Goal: Task Accomplishment & Management: Manage account settings

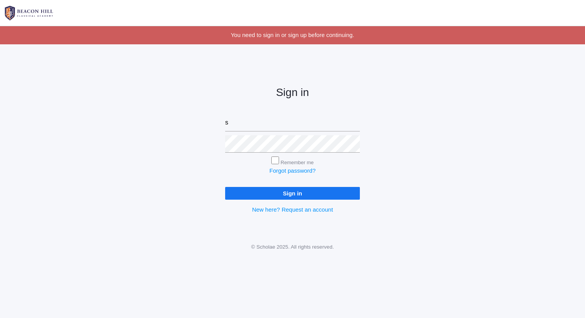
type input "sarah@beaconhillclassical.org"
click at [225, 187] on input "Sign in" at bounding box center [292, 193] width 135 height 13
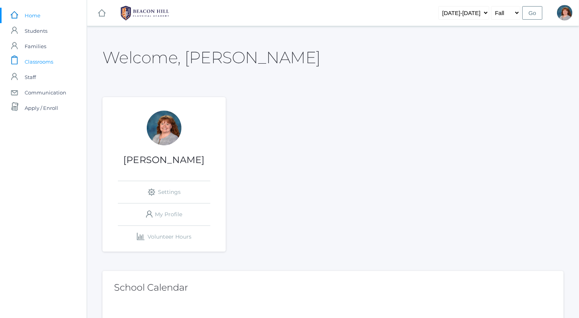
click at [51, 63] on span "Classrooms" at bounding box center [39, 61] width 28 height 15
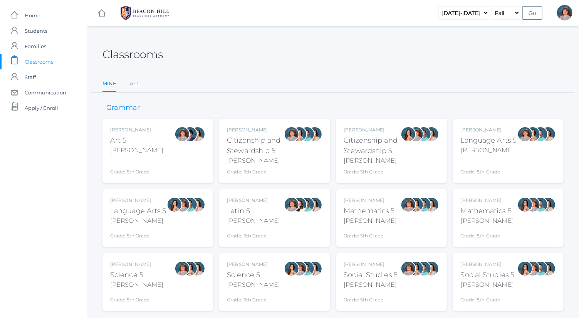
scroll to position [20, 0]
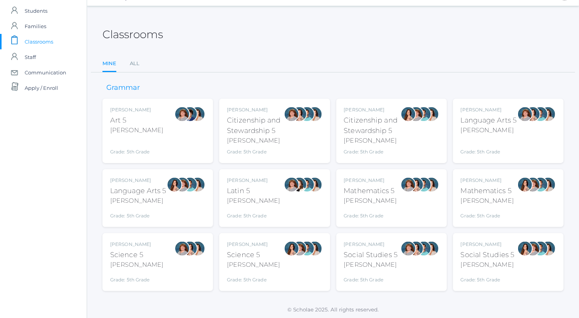
click at [364, 207] on div "Sarah Bence Mathematics 5 Bence Grade: 5th Grade 05MATH" at bounding box center [370, 198] width 53 height 42
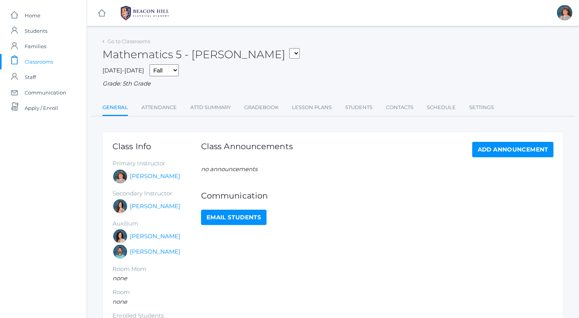
click at [279, 105] on ul "General Attendance Attd Summary Gradebook Lesson Plans Students Contacts Schedu…" at bounding box center [332, 108] width 461 height 17
click at [273, 106] on link "Gradebook" at bounding box center [261, 107] width 34 height 15
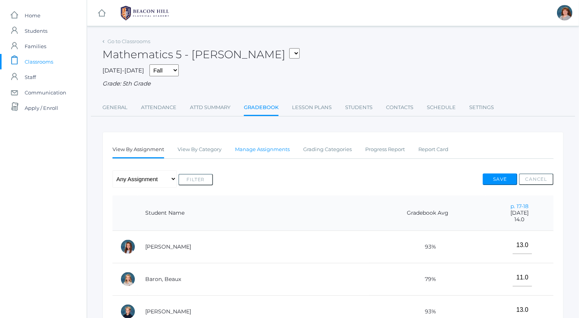
click at [255, 150] on link "Manage Assignments" at bounding box center [262, 149] width 55 height 15
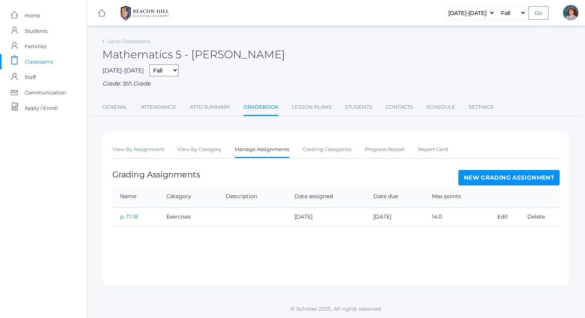
click at [479, 176] on link "New Grading Assignment" at bounding box center [509, 177] width 101 height 15
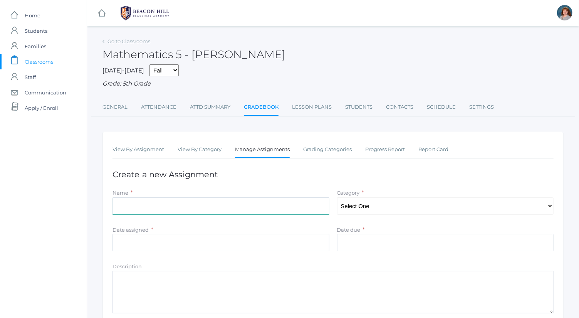
click at [202, 201] on input "Name" at bounding box center [220, 205] width 217 height 17
type input "Multiplying by 10, 100 and 1,000"
click at [351, 209] on select "Select One Exercises Tests and Quizzes" at bounding box center [445, 205] width 217 height 17
select select "1039"
click at [337, 197] on select "Select One Exercises Tests and Quizzes" at bounding box center [445, 205] width 217 height 17
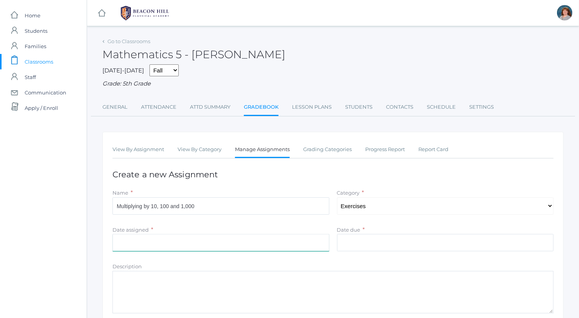
click at [300, 241] on input "Date assigned" at bounding box center [220, 242] width 217 height 17
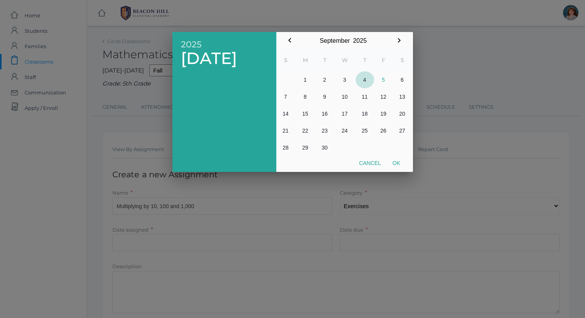
click at [363, 78] on button "4" at bounding box center [365, 79] width 18 height 17
click at [397, 164] on button "Ok" at bounding box center [396, 163] width 19 height 14
type input "[DATE]"
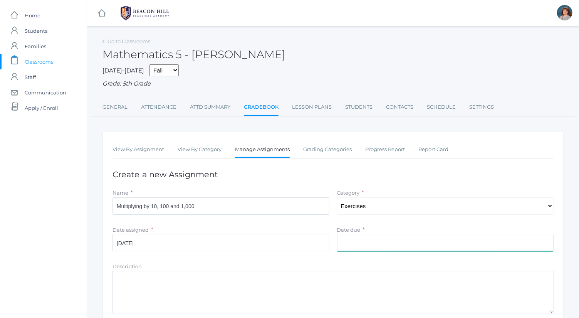
click at [395, 239] on input "Date due" at bounding box center [445, 242] width 217 height 17
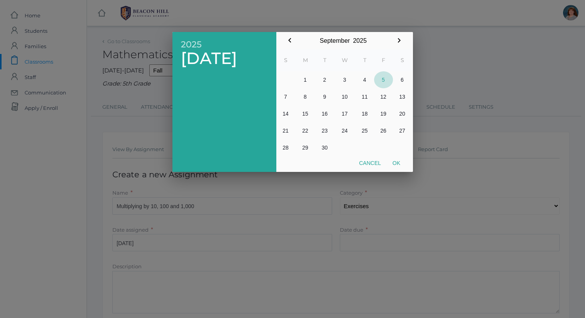
click at [384, 84] on button "5" at bounding box center [383, 79] width 19 height 17
click at [399, 165] on button "Ok" at bounding box center [396, 163] width 19 height 14
type input "2025-09-05"
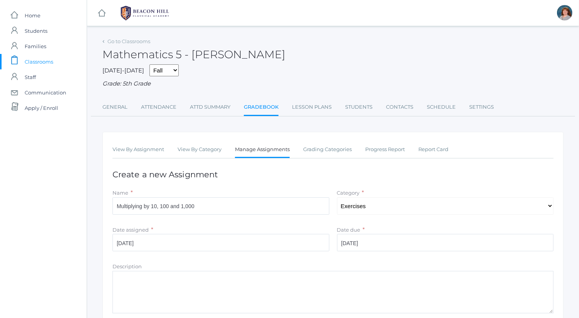
scroll to position [98, 0]
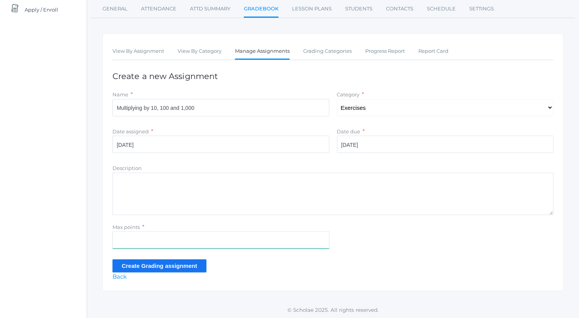
click at [223, 232] on input "Max points" at bounding box center [220, 239] width 217 height 17
type input "16"
click at [189, 263] on input "Create Grading assignment" at bounding box center [159, 265] width 94 height 13
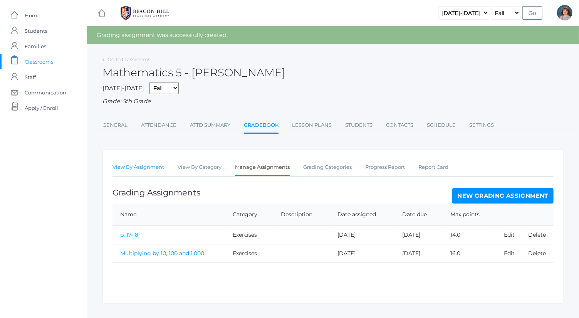
click at [147, 166] on link "View By Assignment" at bounding box center [138, 166] width 52 height 15
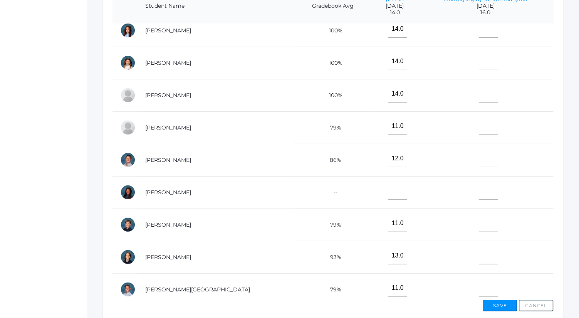
scroll to position [205, 0]
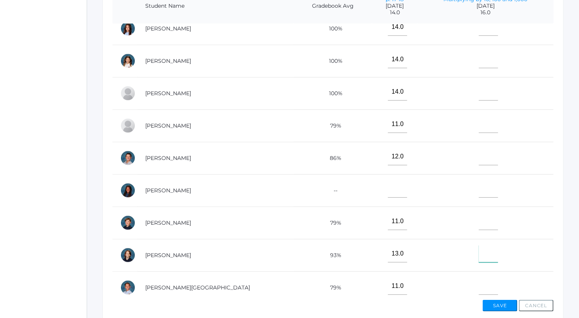
click at [479, 253] on input"] "text" at bounding box center [488, 253] width 19 height 17
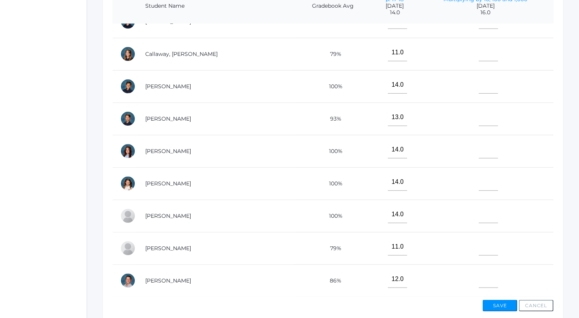
scroll to position [83, 0]
type input"] "16"
click at [479, 245] on input"] "text" at bounding box center [488, 246] width 19 height 17
type input"] "11"
click at [479, 180] on input"] "text" at bounding box center [488, 181] width 19 height 17
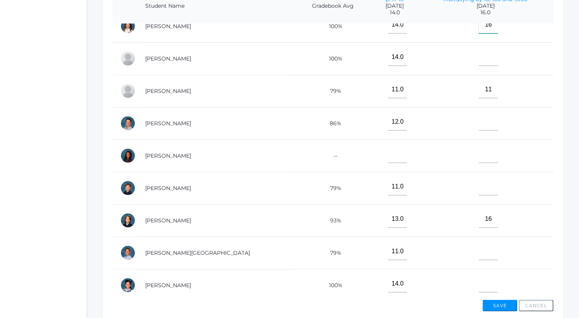
scroll to position [247, 0]
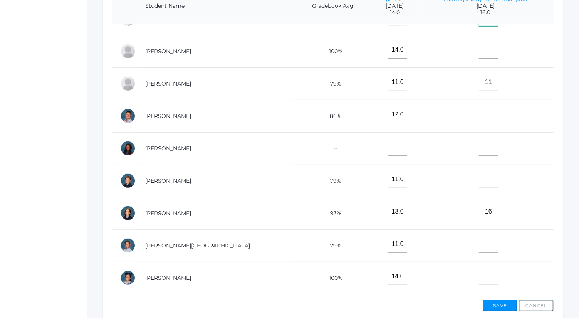
type input"] "16"
click at [480, 239] on input"] "text" at bounding box center [488, 243] width 19 height 17
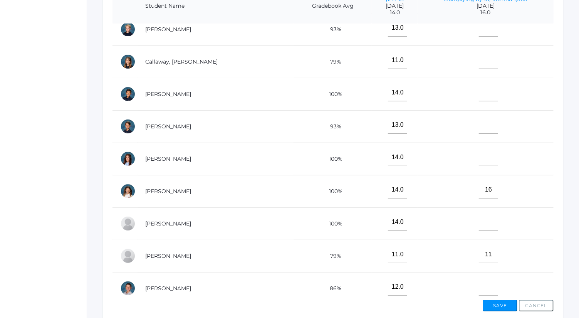
scroll to position [74, 0]
type input"] "10"
click at [479, 124] on input"] "text" at bounding box center [488, 125] width 19 height 17
type input"] "14"
click at [482, 66] on input"] "text" at bounding box center [488, 60] width 19 height 17
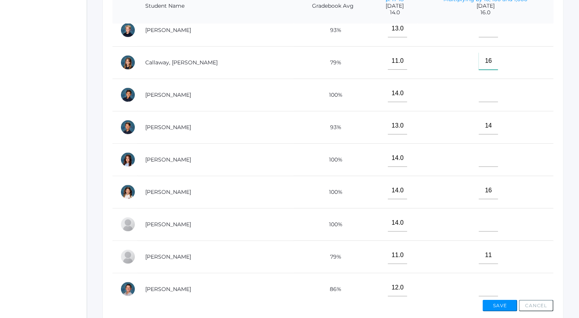
scroll to position [0, 0]
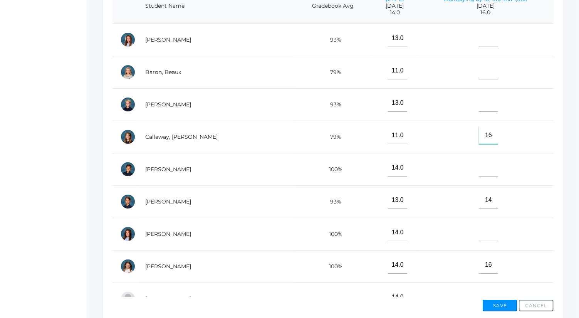
type input"] "16"
click at [480, 36] on input"] "text" at bounding box center [488, 38] width 19 height 17
type input"] "16"
click at [479, 233] on input"] "text" at bounding box center [488, 232] width 19 height 17
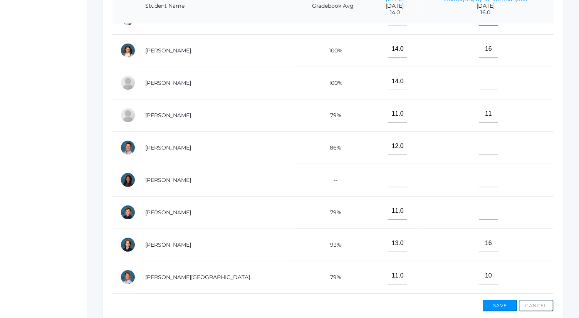
scroll to position [280, 0]
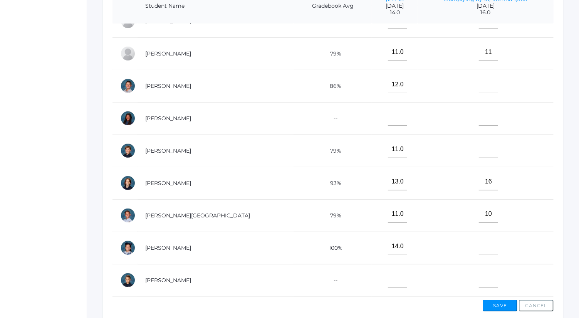
type input"] "13"
click at [479, 238] on input"] "text" at bounding box center [488, 246] width 19 height 17
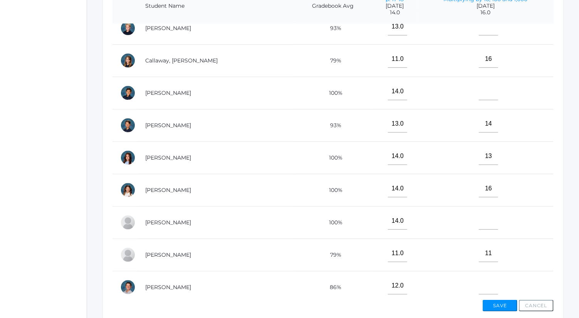
scroll to position [76, 0]
type input"] "15"
click at [479, 216] on input"] "text" at bounding box center [488, 221] width 19 height 17
type input"] "14"
click at [479, 84] on input"] "text" at bounding box center [488, 91] width 19 height 17
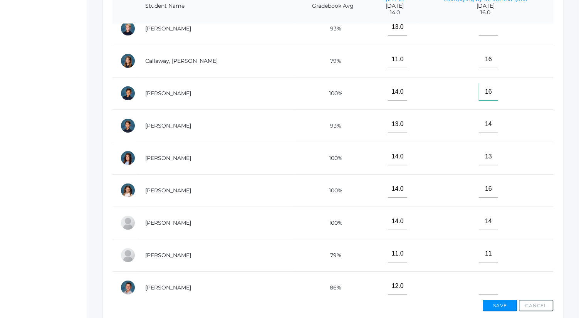
type input"] "16"
click at [432, 142] on td "13" at bounding box center [485, 158] width 136 height 32
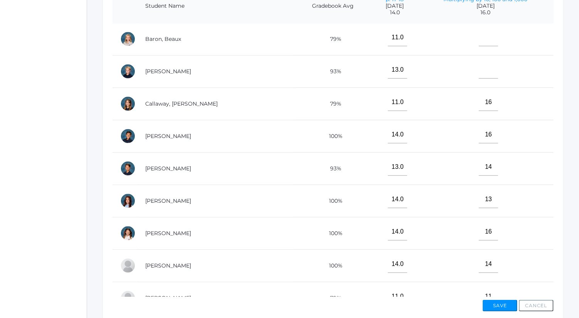
scroll to position [33, 0]
click at [479, 72] on input"] "text" at bounding box center [488, 70] width 19 height 17
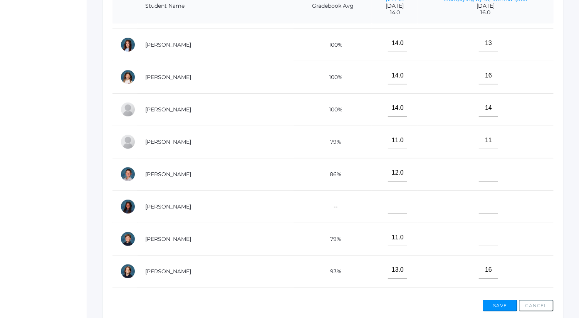
scroll to position [218, 0]
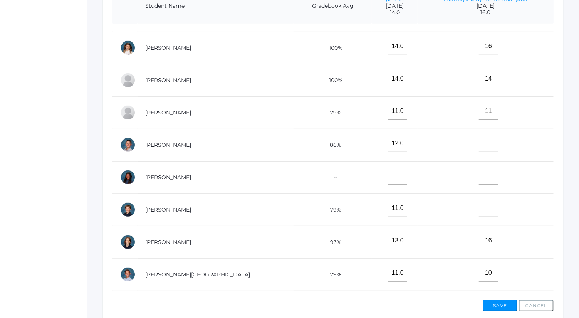
type input"] "13"
click at [479, 171] on input"] "text" at bounding box center [488, 175] width 19 height 17
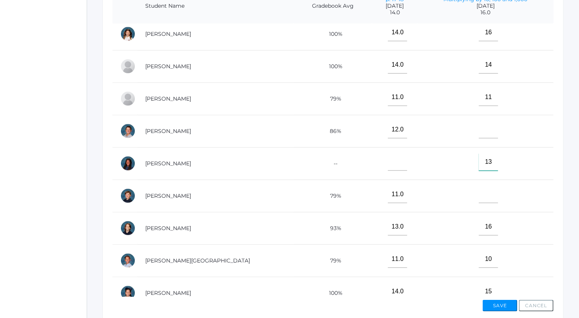
scroll to position [0, 0]
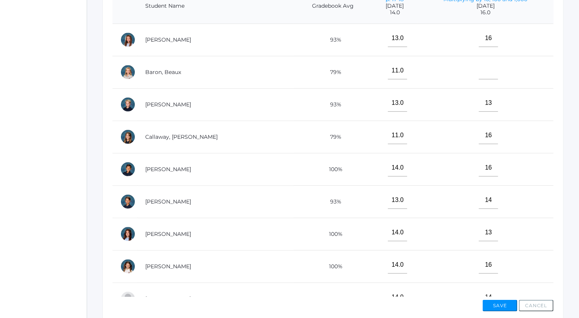
type input"] "13"
click at [486, 65] on input"] "text" at bounding box center [488, 70] width 19 height 17
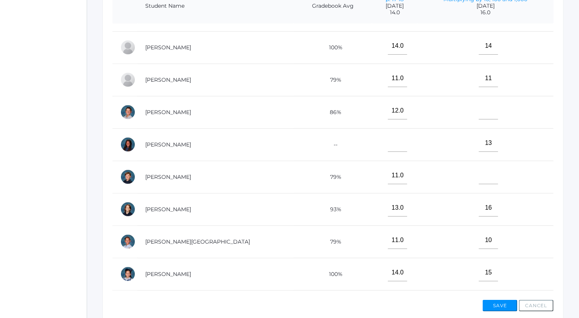
scroll to position [280, 0]
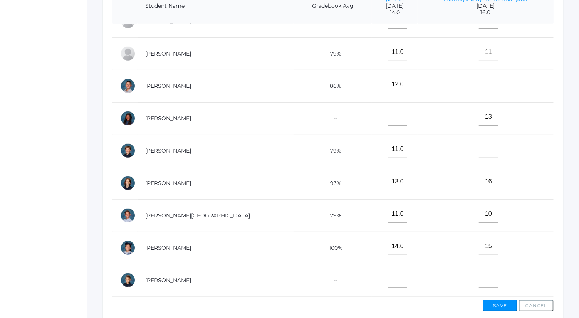
type input"] "16"
click at [500, 306] on button "Save" at bounding box center [499, 306] width 35 height 12
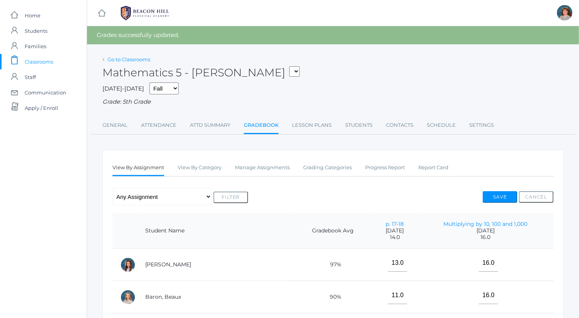
click at [129, 60] on link "Go to Classrooms" at bounding box center [128, 59] width 43 height 6
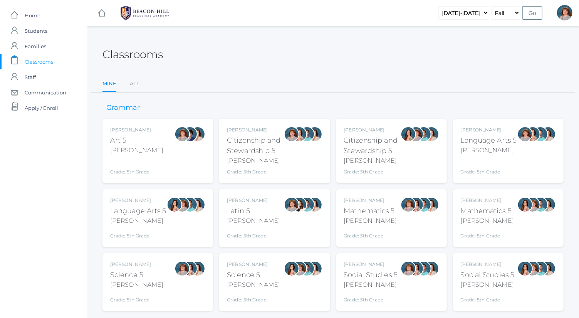
click at [165, 216] on div "[PERSON_NAME]" at bounding box center [138, 220] width 56 height 9
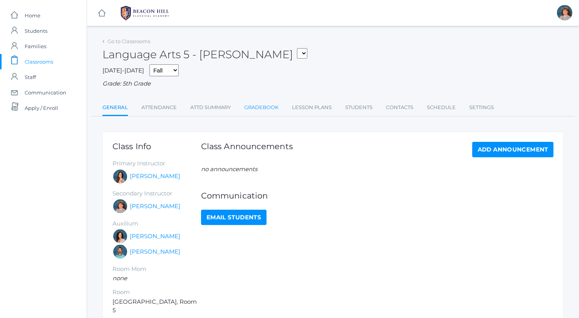
click at [270, 111] on link "Gradebook" at bounding box center [261, 107] width 34 height 15
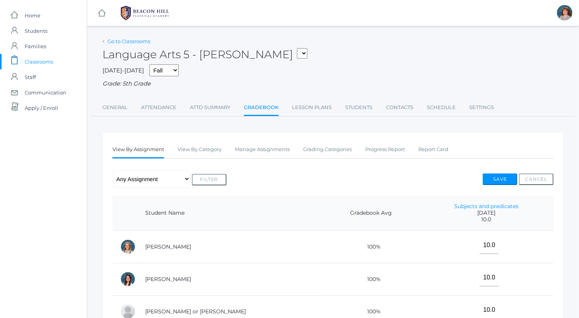
click at [146, 39] on link "Go to Classrooms" at bounding box center [128, 41] width 43 height 6
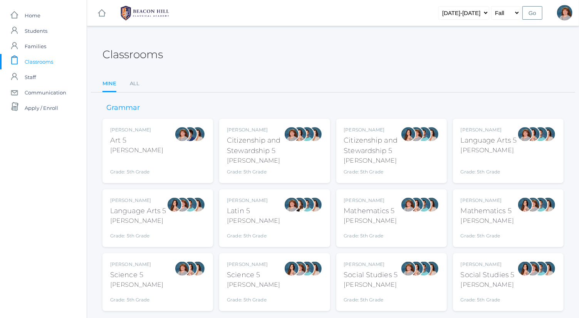
click at [540, 152] on div at bounding box center [540, 150] width 15 height 49
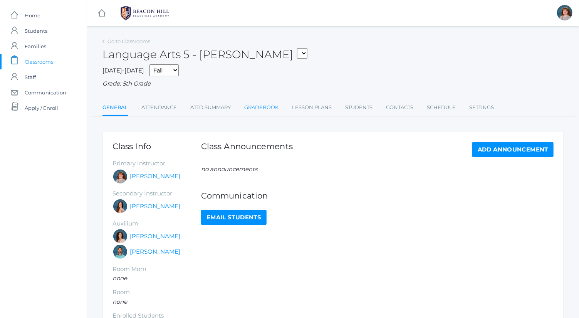
click at [264, 109] on link "Gradebook" at bounding box center [261, 107] width 34 height 15
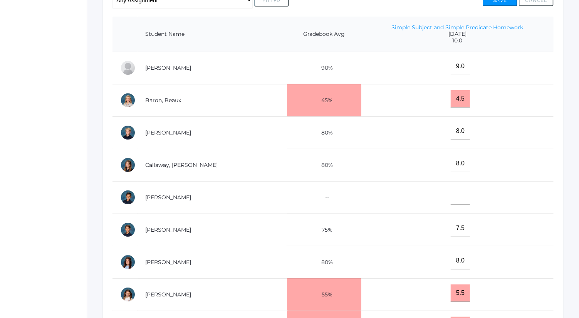
scroll to position [179, 0]
click at [452, 196] on input"] "text" at bounding box center [460, 195] width 19 height 17
type input"] "6.5"
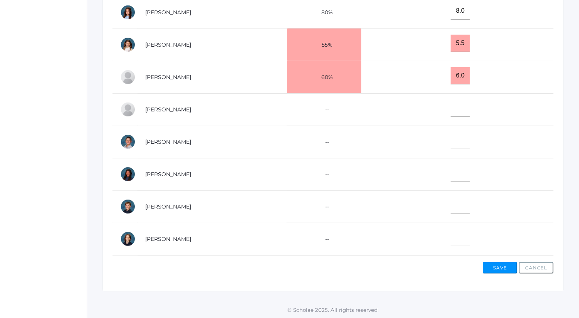
scroll to position [218, 0]
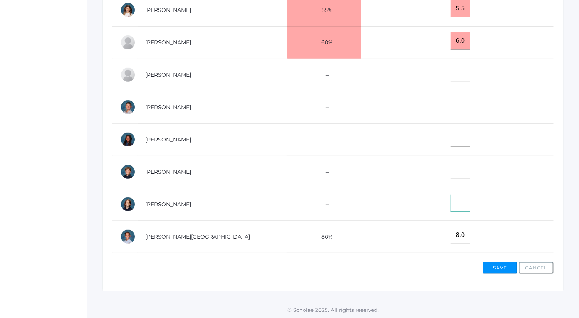
click at [451, 198] on input"] "text" at bounding box center [460, 202] width 19 height 17
type input"] "8.5"
click at [451, 100] on input"] "text" at bounding box center [460, 105] width 19 height 17
type input"] "9"
click at [496, 264] on button "Save" at bounding box center [499, 268] width 35 height 12
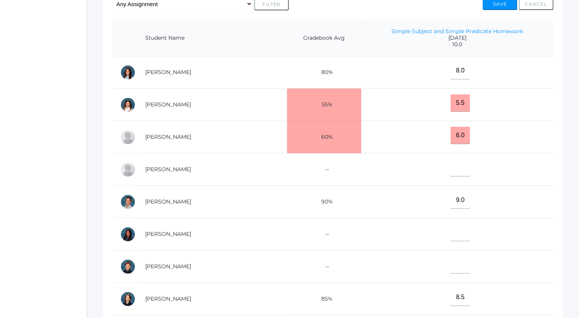
scroll to position [280, 0]
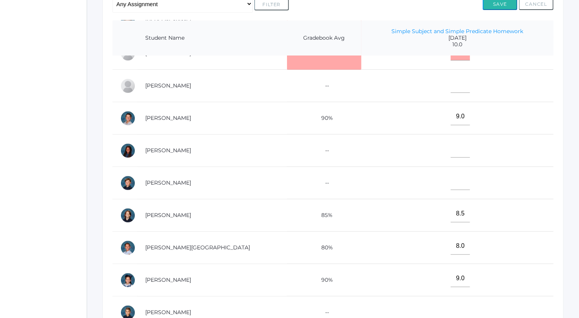
click at [501, 7] on button "Save" at bounding box center [499, 4] width 35 height 12
